Goal: Transaction & Acquisition: Book appointment/travel/reservation

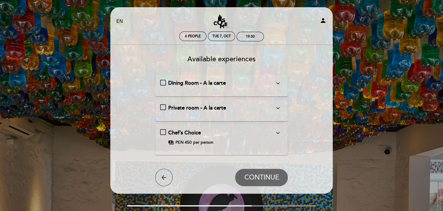
click at [277, 82] on icon "expand_more" at bounding box center [277, 83] width 7 height 7
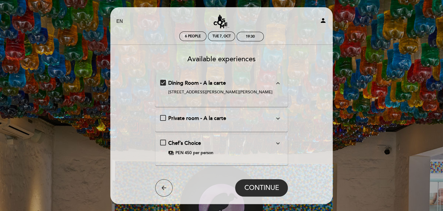
click at [277, 82] on icon "expand_less" at bounding box center [277, 83] width 7 height 7
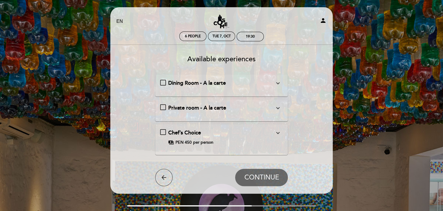
click at [281, 109] on button "expand_more" at bounding box center [277, 108] width 10 height 8
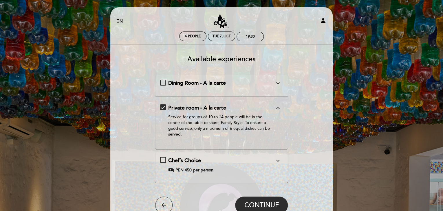
click at [281, 109] on button "expand_less" at bounding box center [277, 108] width 10 height 8
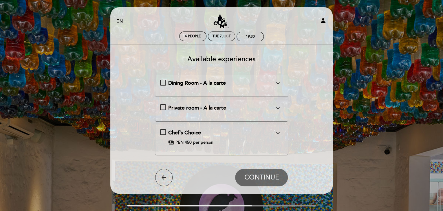
click at [279, 131] on icon "expand_more" at bounding box center [277, 133] width 7 height 7
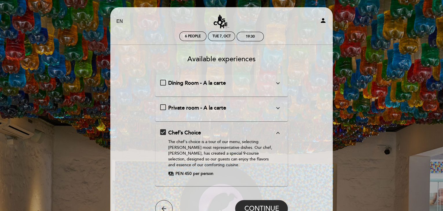
click at [279, 131] on icon "expand_less" at bounding box center [277, 133] width 7 height 7
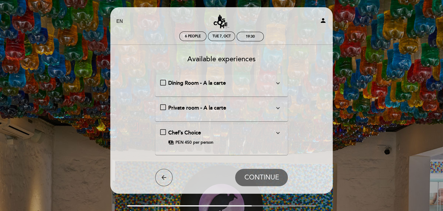
click at [215, 139] on div "Chef’s Choice expand_more The chef's choice is a tour of our menu, selecting [P…" at bounding box center [221, 137] width 123 height 16
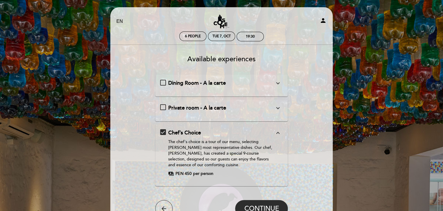
click at [181, 172] on span "PEN 450" at bounding box center [183, 174] width 16 height 6
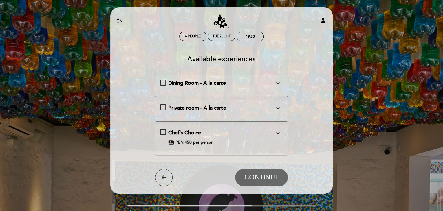
click at [183, 143] on span "PEN 450" at bounding box center [183, 143] width 16 height 6
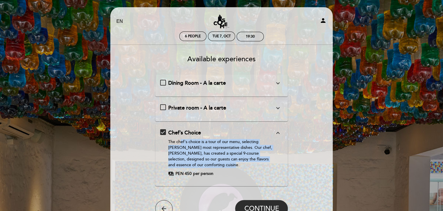
drag, startPoint x: 224, startPoint y: 165, endPoint x: 180, endPoint y: 141, distance: 49.2
click at [180, 141] on div "The chef's choice is a tour of our menu, selecting [PERSON_NAME] most represent…" at bounding box center [221, 153] width 106 height 29
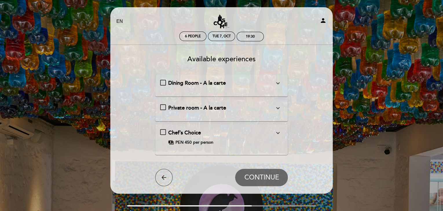
click at [260, 85] on div "Dining Room - A la carte expand_more" at bounding box center [221, 84] width 106 height 8
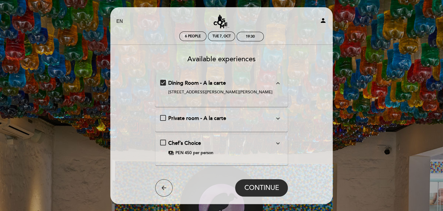
click at [260, 85] on div "Dining Room - A la carte expand_less" at bounding box center [221, 84] width 106 height 8
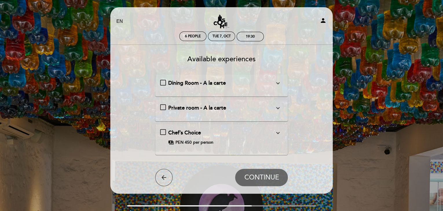
click at [276, 131] on icon "expand_more" at bounding box center [277, 133] width 7 height 7
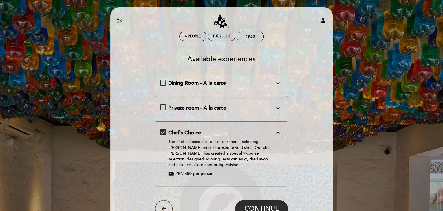
click at [262, 89] on div "Dining Room - A la carte expand_more [STREET_ADDRESS][PERSON_NAME][PERSON_NAME]" at bounding box center [221, 86] width 123 height 12
click at [264, 86] on div "Dining Room - A la carte expand_more" at bounding box center [221, 84] width 106 height 8
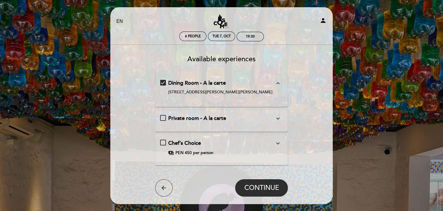
click at [277, 117] on icon "expand_more" at bounding box center [277, 118] width 7 height 7
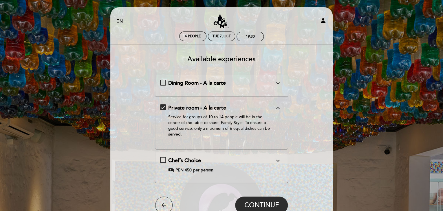
click at [280, 108] on icon "expand_less" at bounding box center [277, 108] width 7 height 7
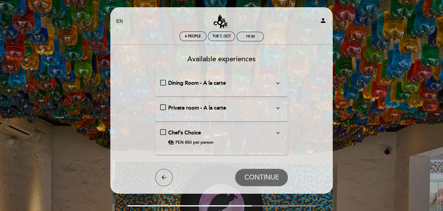
click at [271, 134] on div "Chef’s Choice expand_more" at bounding box center [221, 133] width 106 height 8
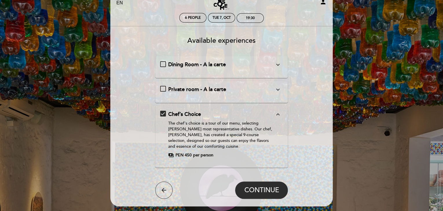
scroll to position [29, 0]
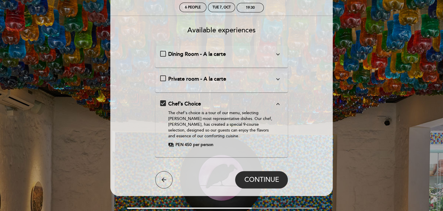
click at [171, 54] on span "Dining Room - A la carte" at bounding box center [197, 54] width 58 height 6
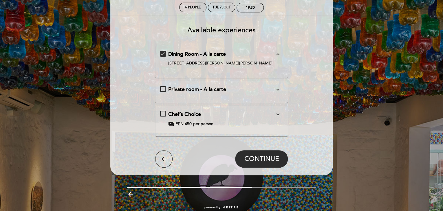
click at [161, 113] on div "Chef’s Choice expand_more The chef's choice is a tour of our menu, selecting [P…" at bounding box center [221, 119] width 123 height 16
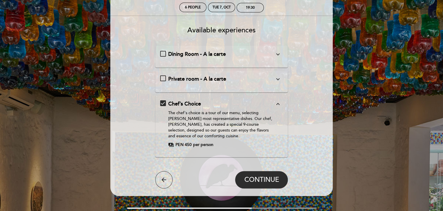
click at [179, 54] on span "Dining Room - A la carte" at bounding box center [197, 54] width 58 height 6
